Goal: Transaction & Acquisition: Subscribe to service/newsletter

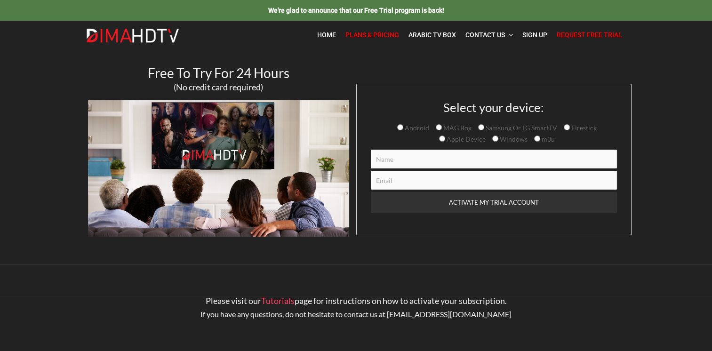
click at [364, 36] on span "Plans & Pricing" at bounding box center [373, 35] width 54 height 8
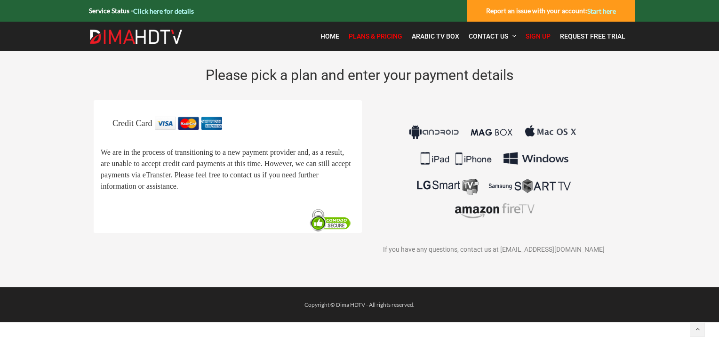
click at [375, 35] on span "Plans & Pricing" at bounding box center [376, 36] width 54 height 8
